Goal: Navigation & Orientation: Understand site structure

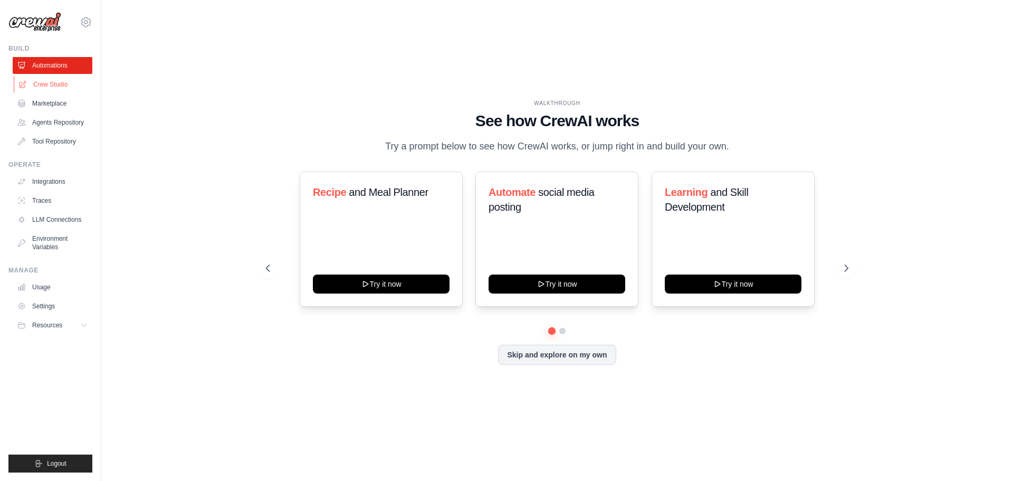
click at [53, 85] on link "Crew Studio" at bounding box center [54, 84] width 80 height 17
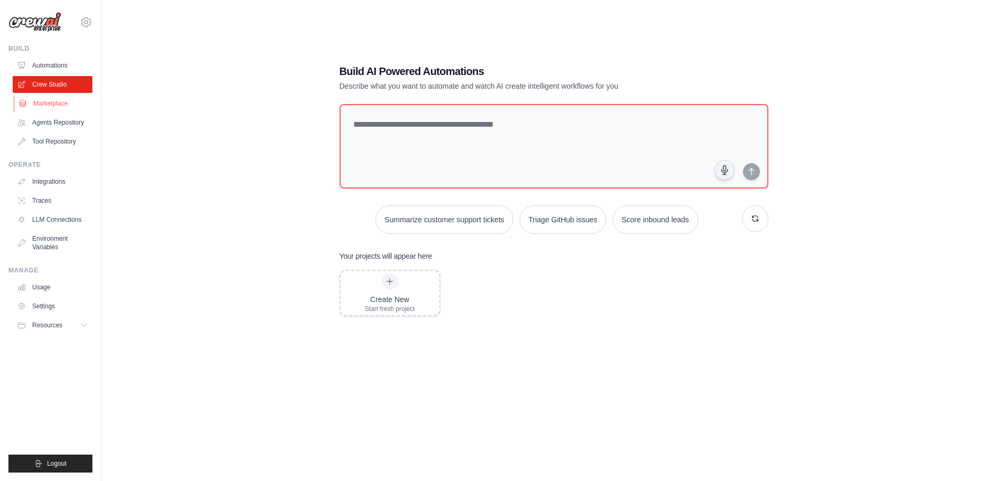
click at [63, 102] on link "Marketplace" at bounding box center [54, 103] width 80 height 17
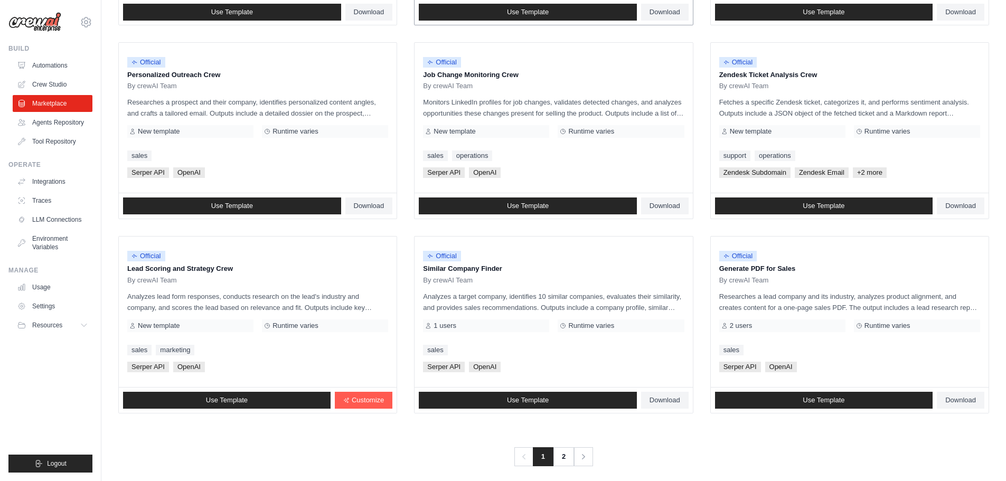
scroll to position [497, 0]
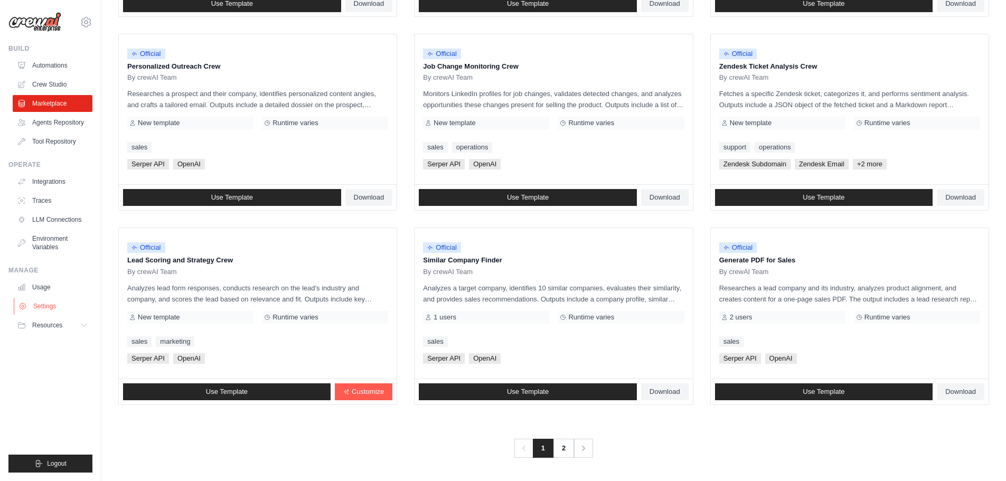
click at [47, 304] on link "Settings" at bounding box center [54, 306] width 80 height 17
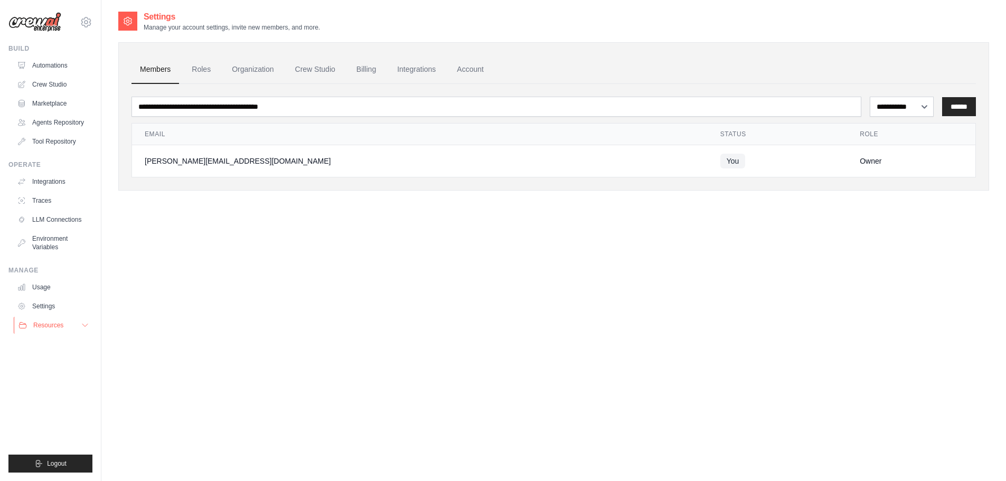
click at [51, 331] on button "Resources" at bounding box center [54, 325] width 80 height 17
click at [75, 125] on link "Agents Repository" at bounding box center [54, 122] width 80 height 17
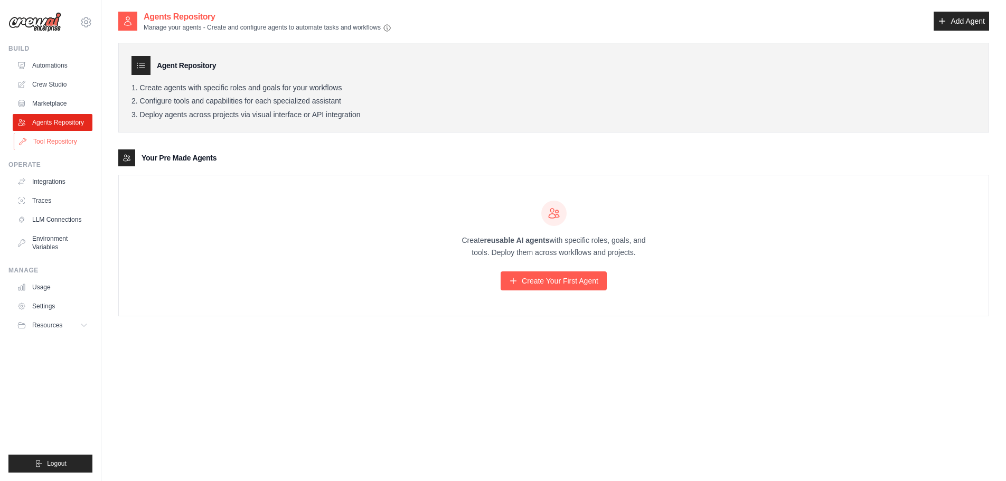
click at [63, 141] on link "Tool Repository" at bounding box center [54, 141] width 80 height 17
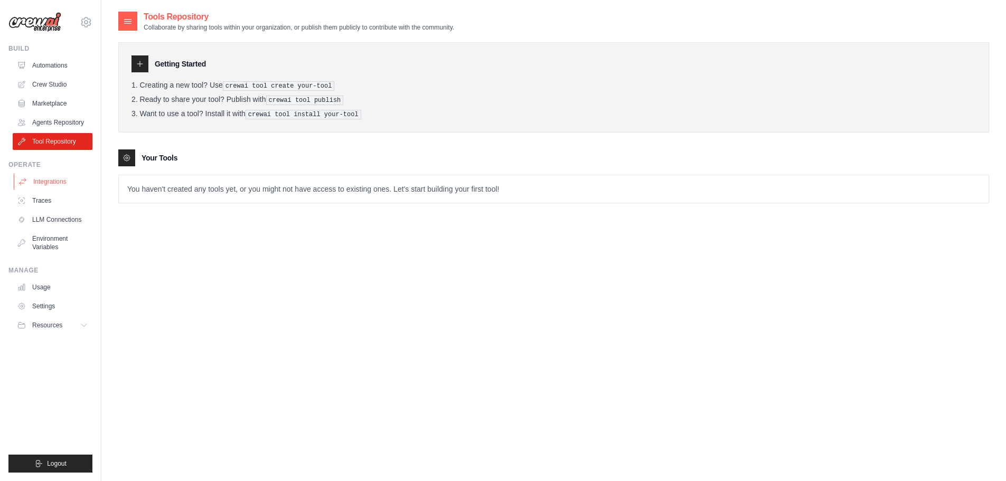
click at [51, 185] on link "Integrations" at bounding box center [54, 181] width 80 height 17
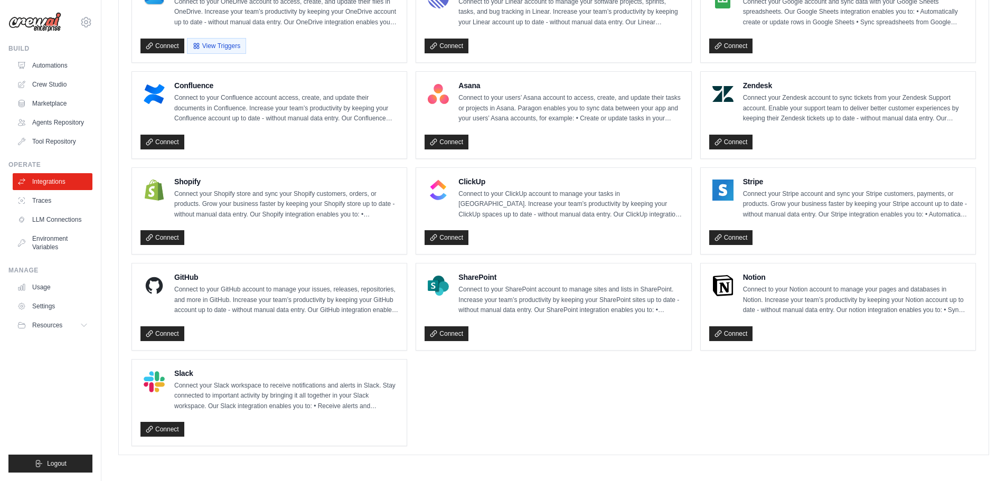
scroll to position [635, 0]
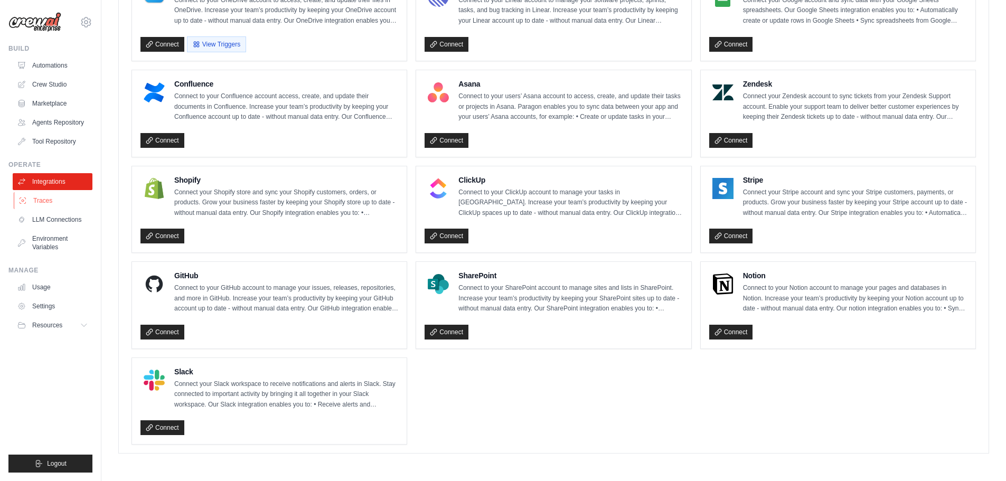
click at [45, 198] on link "Traces" at bounding box center [54, 200] width 80 height 17
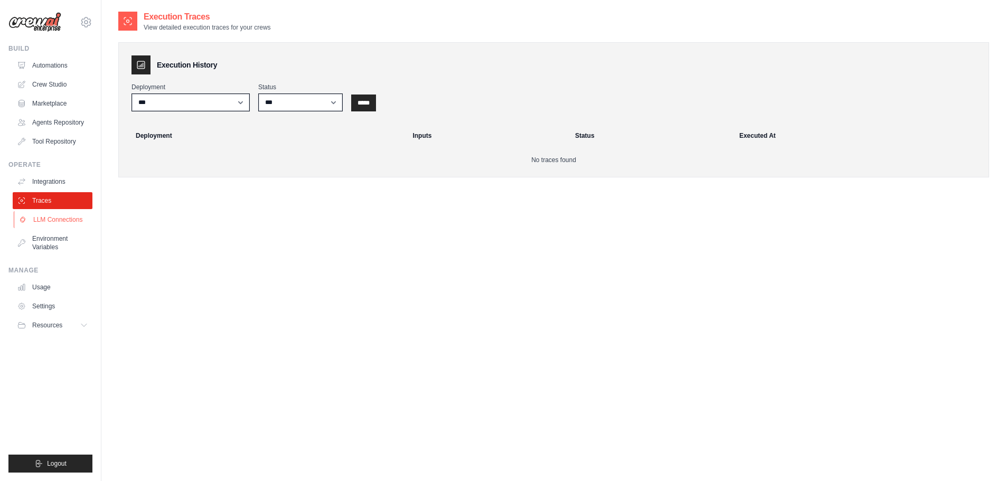
click at [52, 215] on link "LLM Connections" at bounding box center [54, 219] width 80 height 17
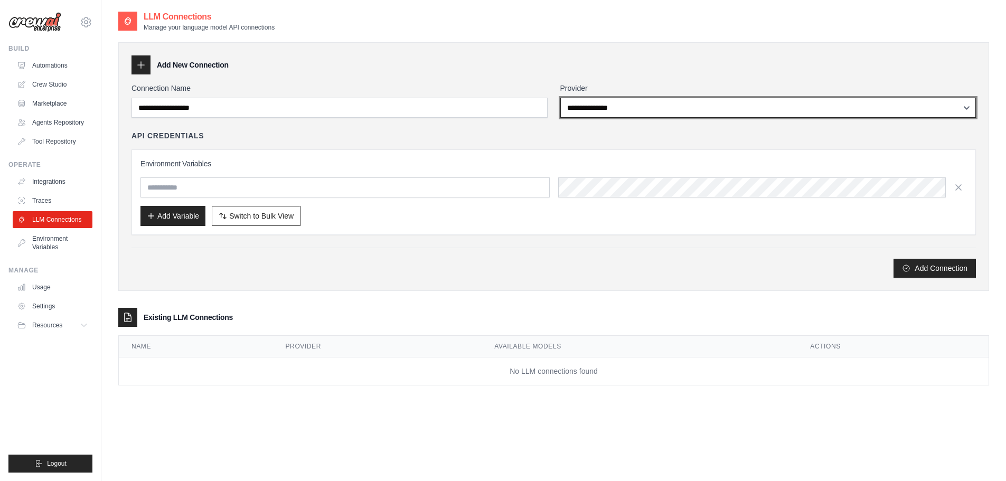
click at [960, 108] on select "**********" at bounding box center [768, 108] width 416 height 20
click at [961, 104] on select "**********" at bounding box center [768, 108] width 416 height 20
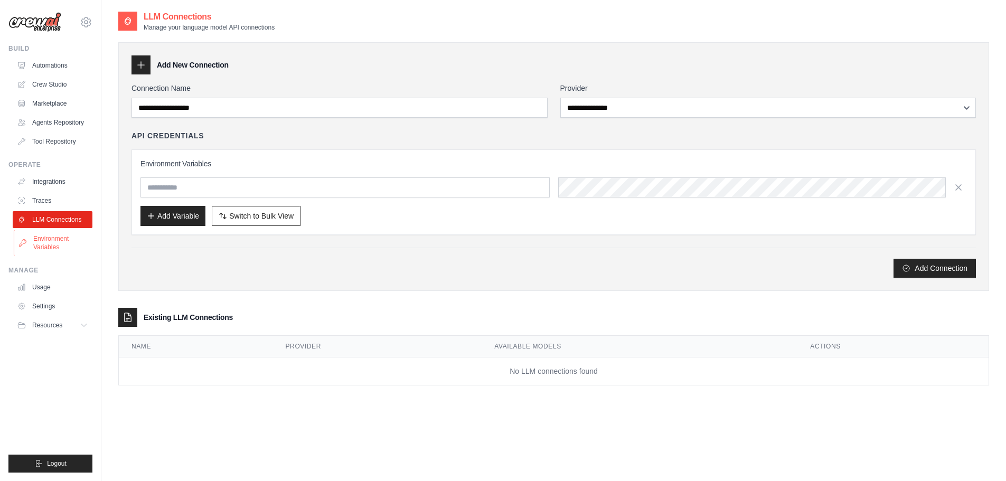
click at [62, 249] on link "Environment Variables" at bounding box center [54, 242] width 80 height 25
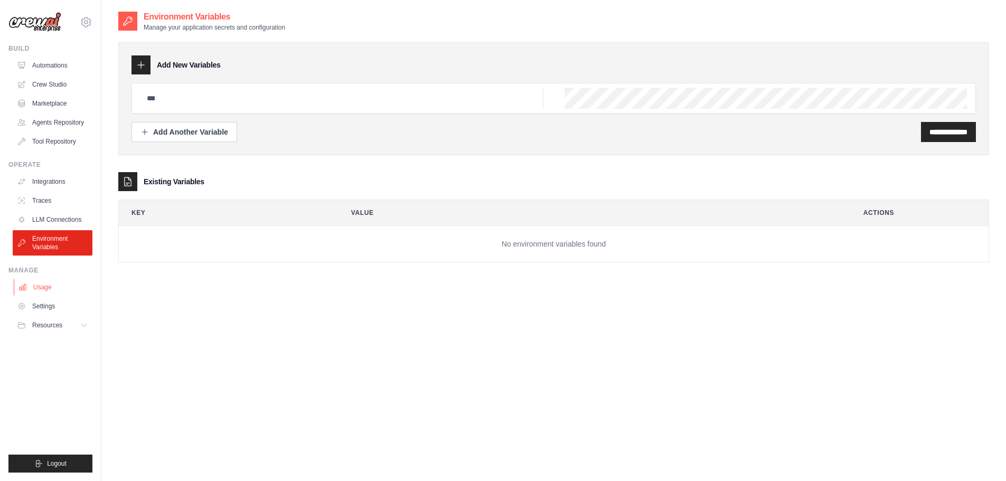
click at [50, 286] on link "Usage" at bounding box center [54, 287] width 80 height 17
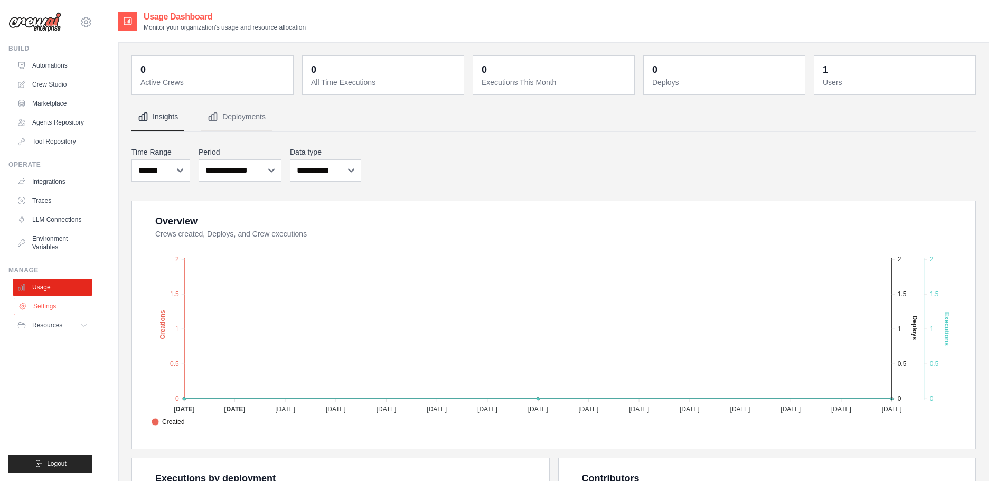
click at [53, 309] on link "Settings" at bounding box center [54, 306] width 80 height 17
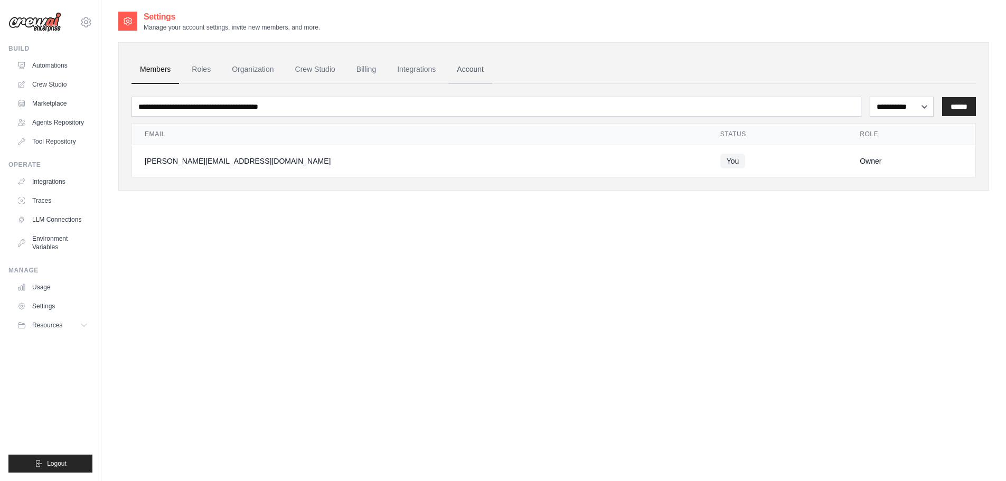
click at [466, 67] on link "Account" at bounding box center [470, 69] width 44 height 29
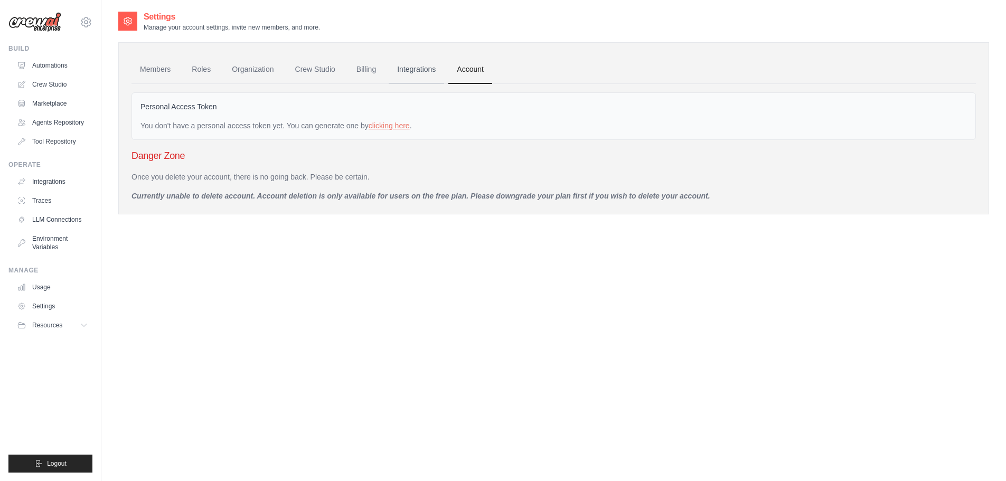
click at [411, 74] on link "Integrations" at bounding box center [416, 69] width 55 height 29
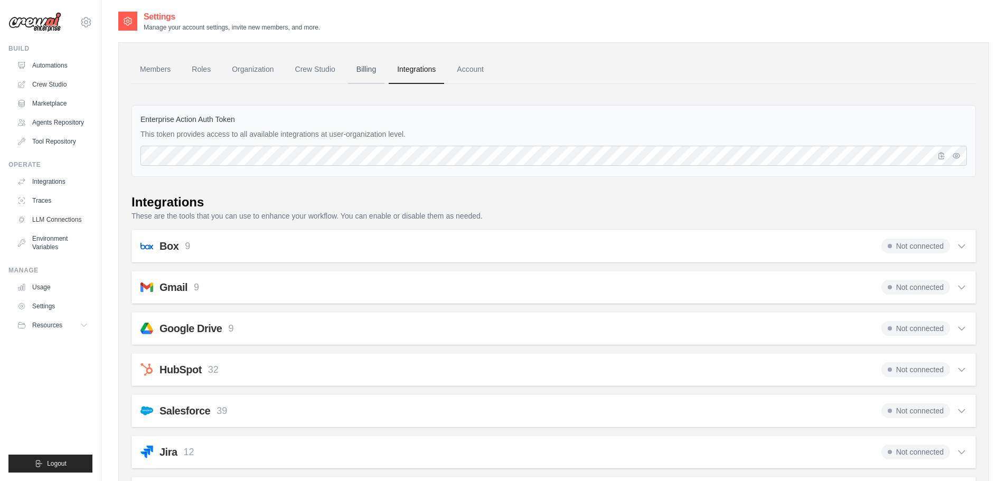
click at [367, 73] on link "Billing" at bounding box center [366, 69] width 36 height 29
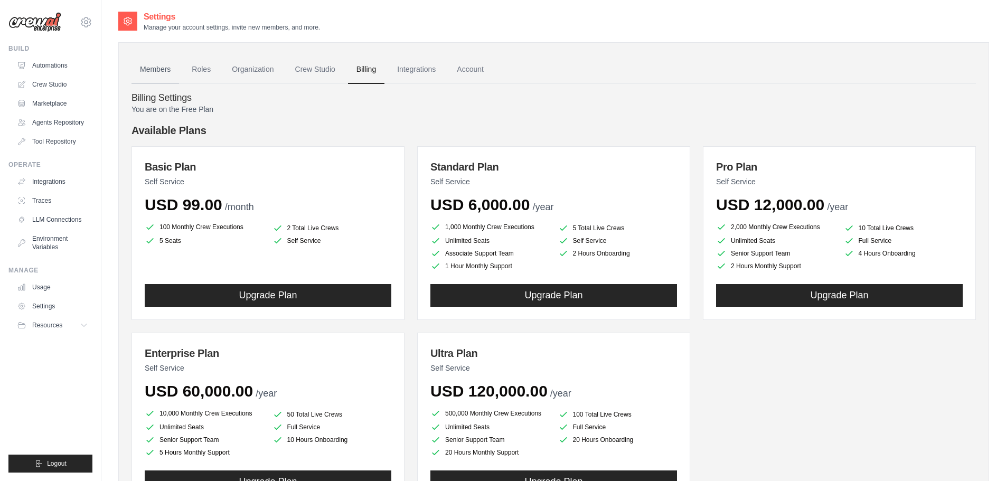
click at [152, 67] on link "Members" at bounding box center [155, 69] width 48 height 29
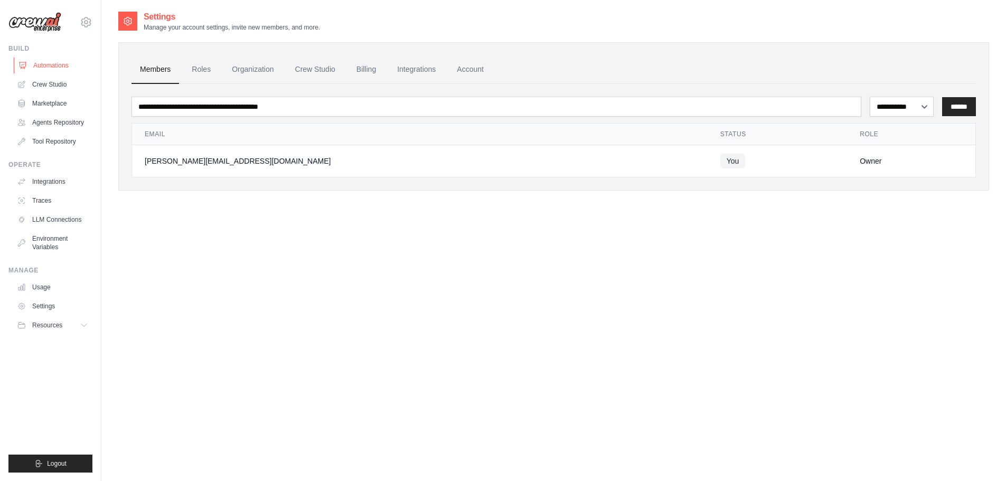
click at [48, 69] on link "Automations" at bounding box center [54, 65] width 80 height 17
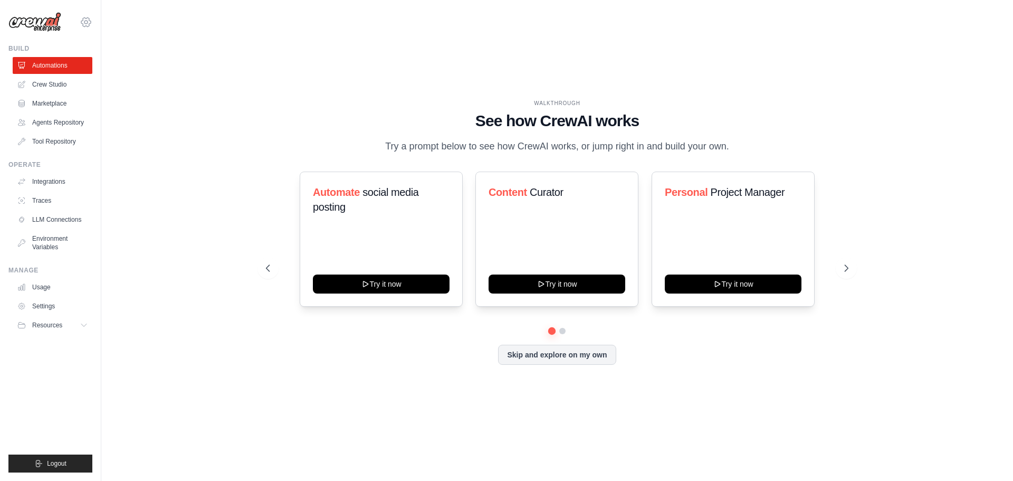
click at [87, 17] on icon at bounding box center [86, 22] width 13 height 13
click at [58, 464] on span "Logout" at bounding box center [57, 463] width 20 height 8
